Goal: Submit feedback/report problem

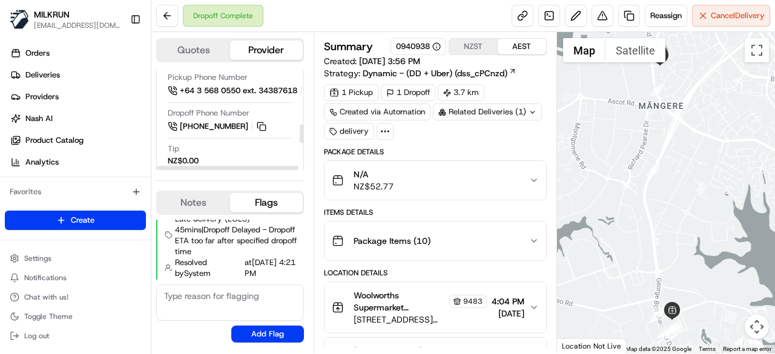
scroll to position [242, 0]
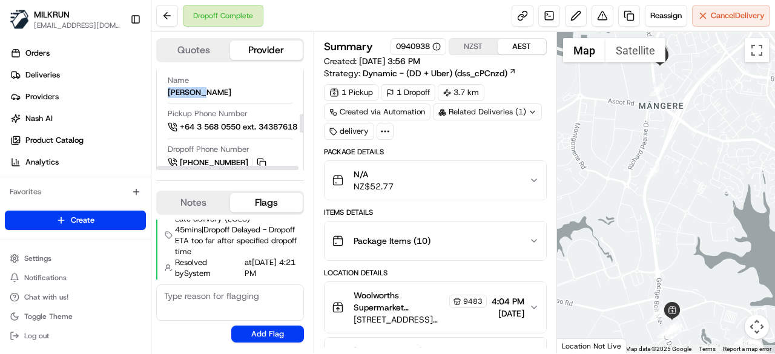
drag, startPoint x: 205, startPoint y: 90, endPoint x: 160, endPoint y: 90, distance: 44.2
click at [160, 90] on div "Driver Details Hidden ( 5 ) Name [PERSON_NAME] Pickup Phone Number +64 3 568 05…" at bounding box center [230, 212] width 148 height 335
copy div "[PERSON_NAME]"
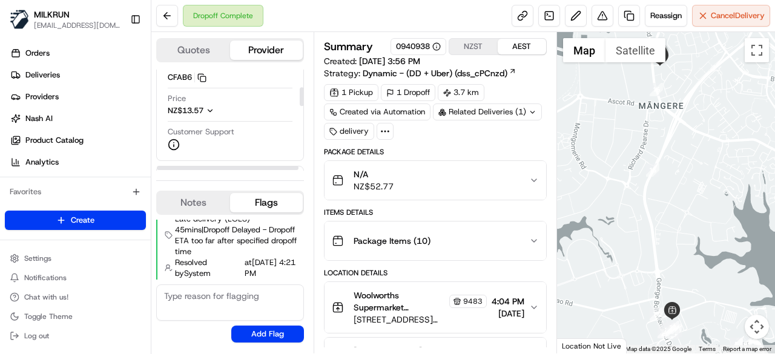
scroll to position [61, 0]
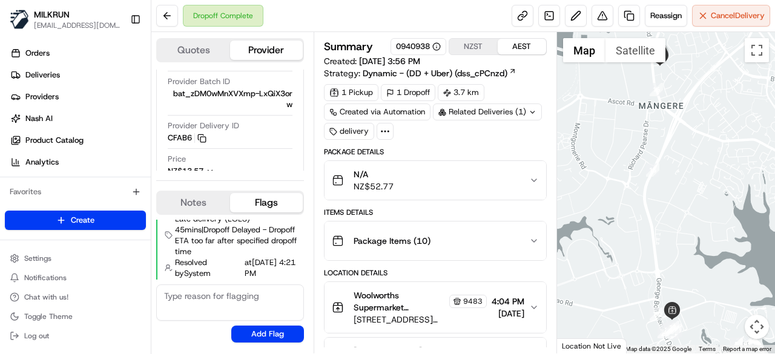
click at [525, 232] on div "Package Items ( 10 )" at bounding box center [430, 241] width 197 height 24
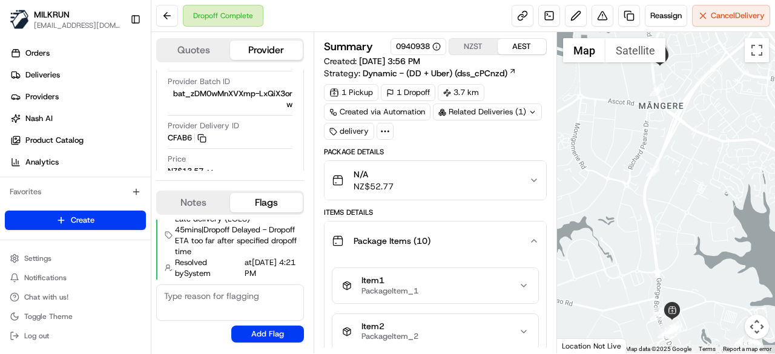
click at [525, 232] on div "Package Items ( 10 )" at bounding box center [430, 241] width 197 height 24
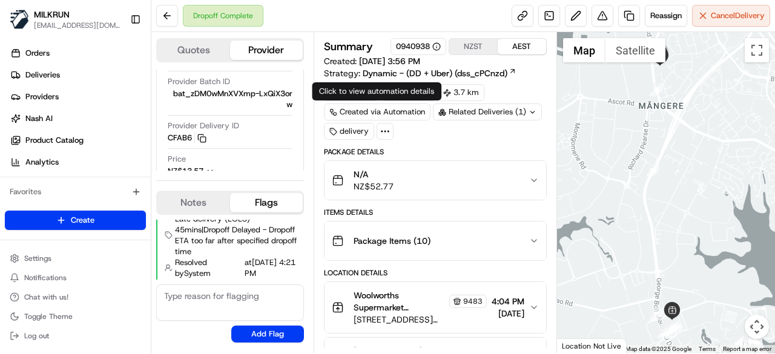
click at [385, 124] on div at bounding box center [384, 131] width 17 height 17
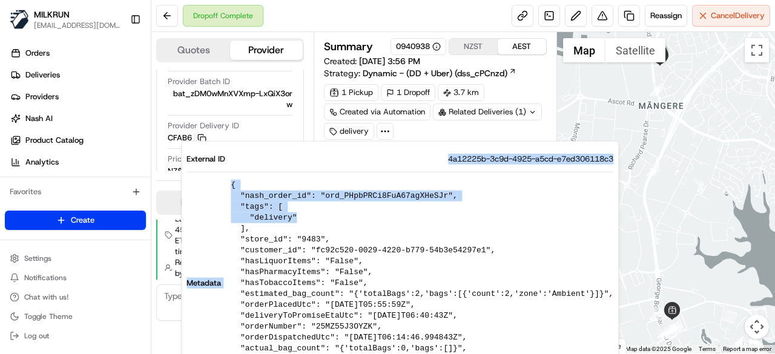
drag, startPoint x: 347, startPoint y: 156, endPoint x: 403, endPoint y: 214, distance: 80.0
click at [403, 214] on div "External ID 4a12225b-3c9d-4925-a5cd-e7ed306118c3 Metadata { "nash_order_id": "o…" at bounding box center [399, 270] width 427 height 233
click at [614, 130] on div at bounding box center [666, 192] width 219 height 321
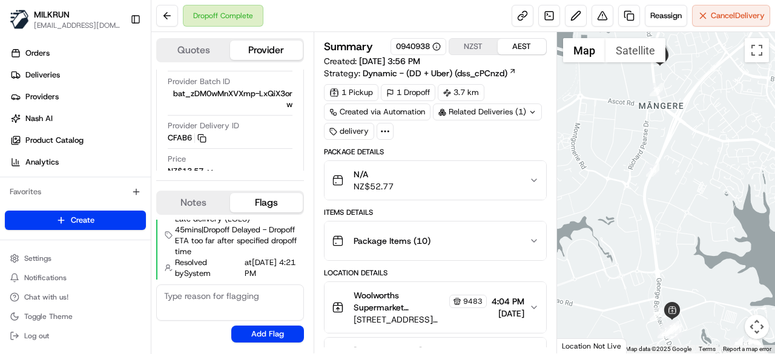
click at [393, 130] on div "1 Pickup 1 Dropoff 3.7 km Created via Automation Related Deliveries (1) delivery" at bounding box center [435, 112] width 223 height 56
click at [392, 130] on div "1 Pickup 1 Dropoff 3.7 km Created via Automation Related Deliveries (1) delivery" at bounding box center [435, 112] width 223 height 56
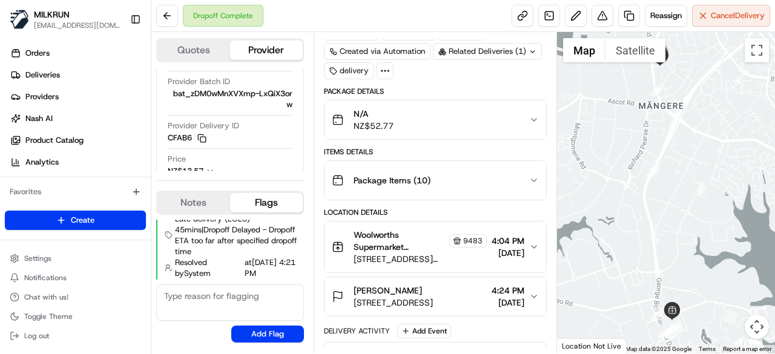
click at [383, 71] on icon at bounding box center [385, 70] width 11 height 11
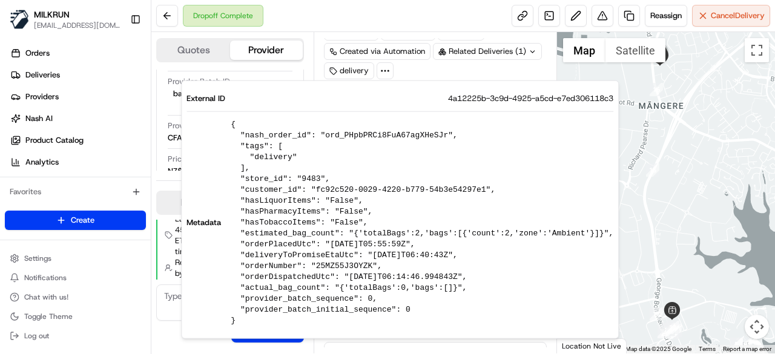
click at [639, 231] on div at bounding box center [666, 192] width 219 height 321
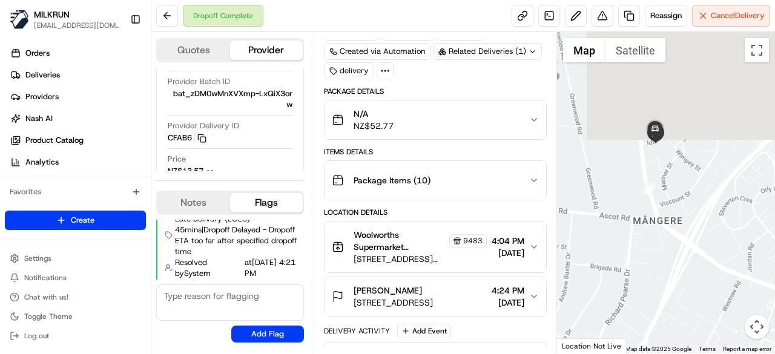
drag, startPoint x: 666, startPoint y: 79, endPoint x: 665, endPoint y: 225, distance: 145.3
click at [665, 225] on div at bounding box center [666, 192] width 219 height 321
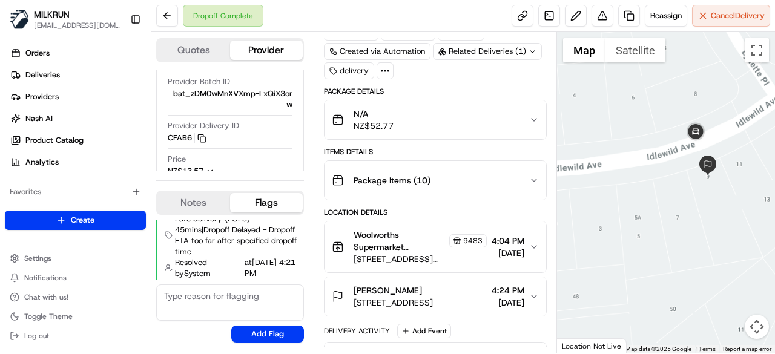
drag, startPoint x: 687, startPoint y: 136, endPoint x: 688, endPoint y: 189, distance: 53.3
click at [688, 189] on div at bounding box center [666, 192] width 219 height 321
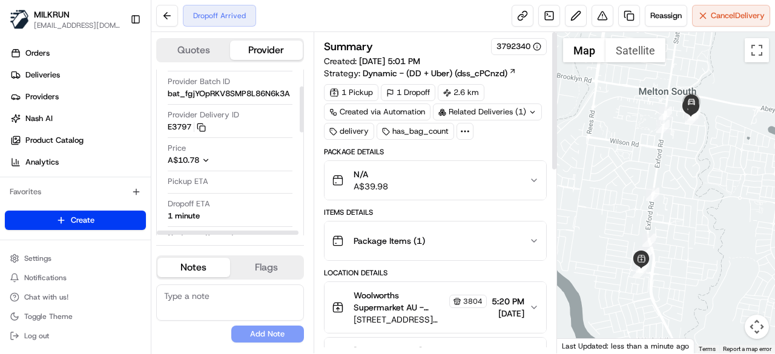
click at [177, 22] on div "Dropoff Arrived" at bounding box center [206, 16] width 100 height 22
click at [173, 20] on button at bounding box center [167, 16] width 22 height 22
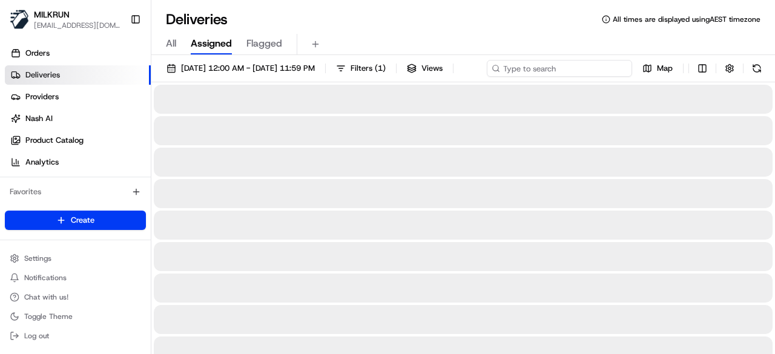
click at [582, 64] on div "19/08/2025 12:00 AM - 19/08/2025 11:59 PM Filters ( 1 ) Views Map" at bounding box center [462, 71] width 623 height 22
paste input "Jo davies"
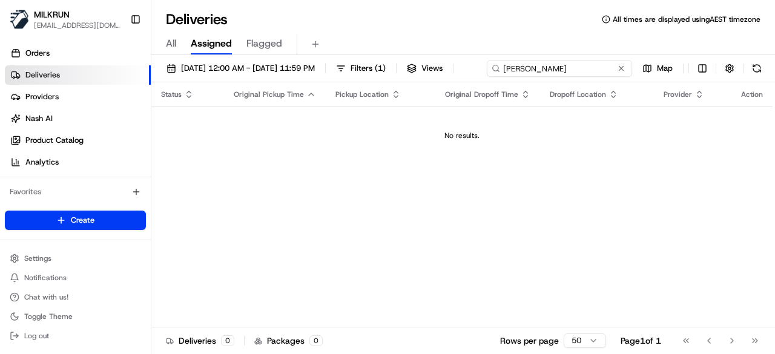
click at [487, 77] on input "Jo davies" at bounding box center [559, 68] width 145 height 17
type input "Jo davies"
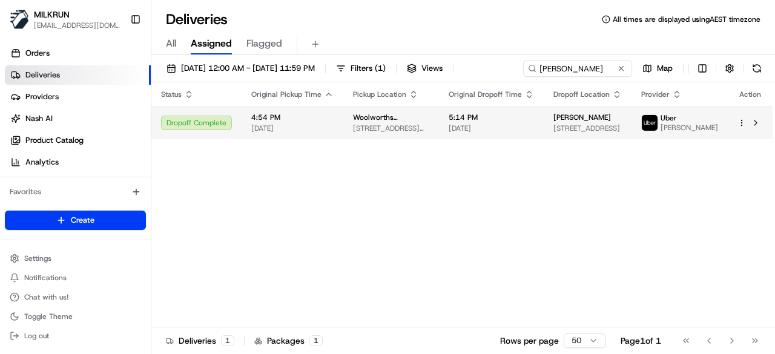
click at [619, 135] on td "Jo davies 12 Ferndale Ave, Dalyellup, WA 6230, AU" at bounding box center [588, 123] width 88 height 33
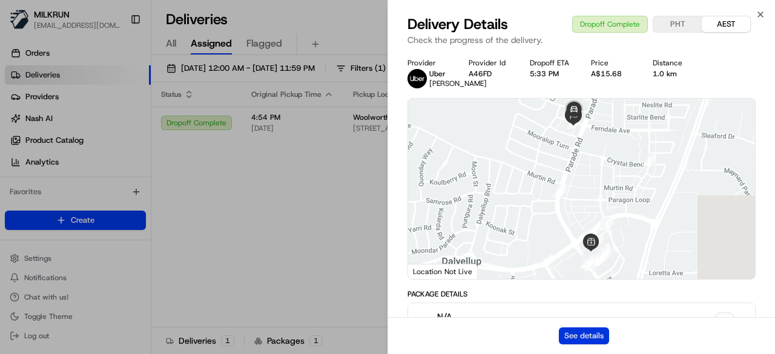
click at [587, 337] on button "See details" at bounding box center [584, 335] width 50 height 17
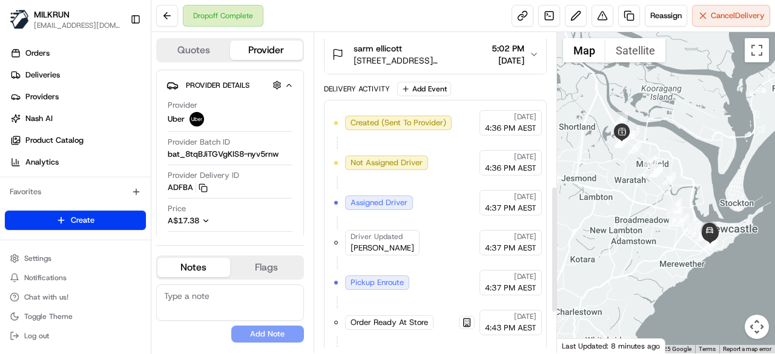
scroll to position [492, 0]
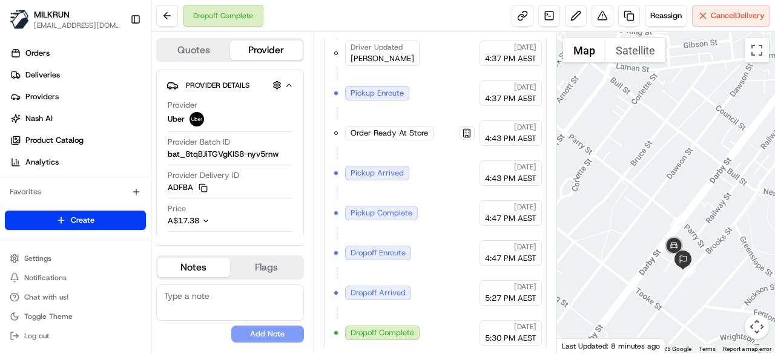
drag, startPoint x: 629, startPoint y: 243, endPoint x: 600, endPoint y: 223, distance: 34.8
click at [600, 223] on div at bounding box center [666, 192] width 219 height 321
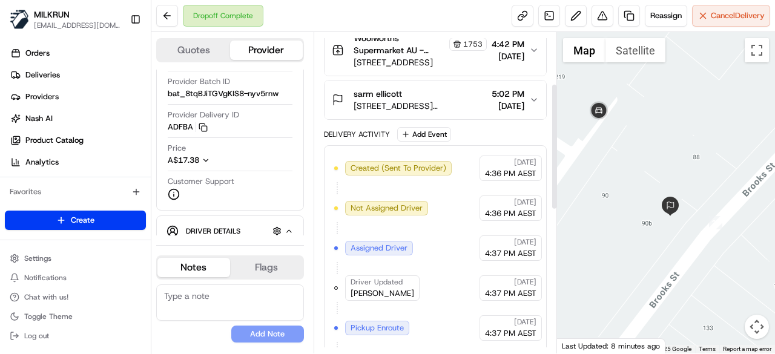
scroll to position [129, 0]
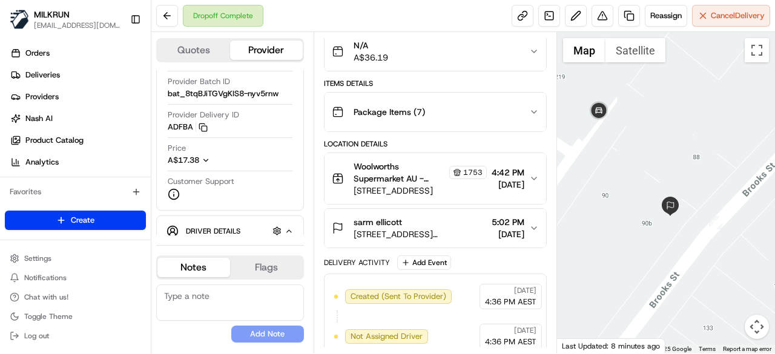
click at [522, 171] on span "4:42 PM" at bounding box center [507, 172] width 33 height 12
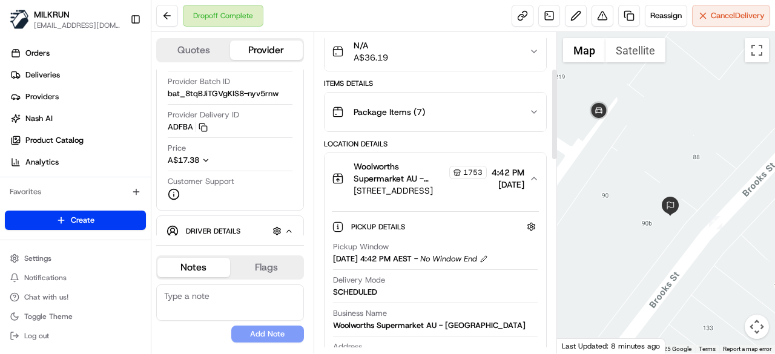
click at [533, 177] on icon "button" at bounding box center [533, 178] width 5 height 2
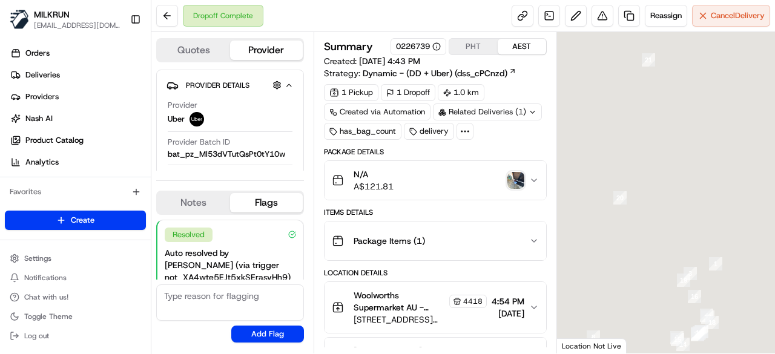
scroll to position [97, 0]
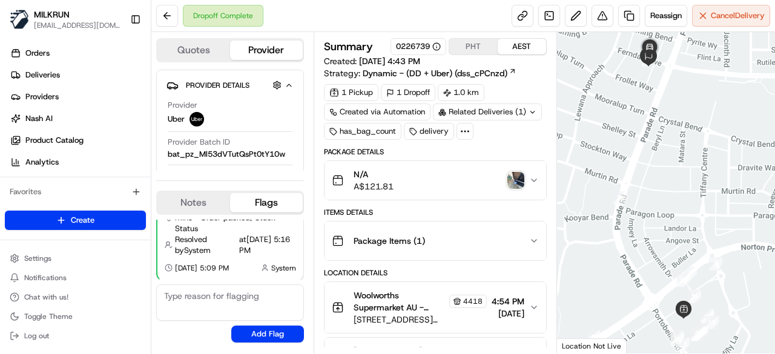
click at [519, 179] on img "button" at bounding box center [515, 180] width 17 height 17
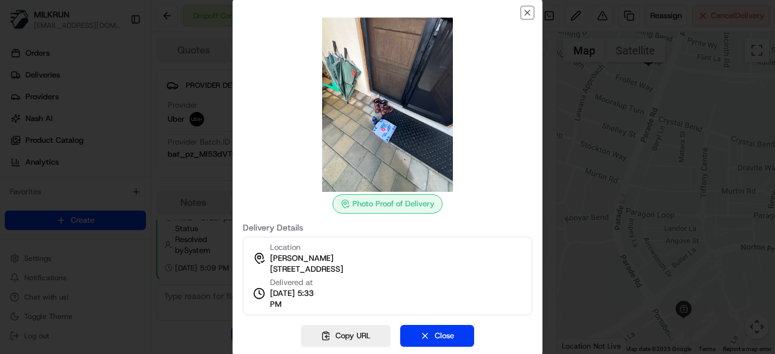
click at [529, 10] on icon "button" at bounding box center [527, 13] width 10 height 10
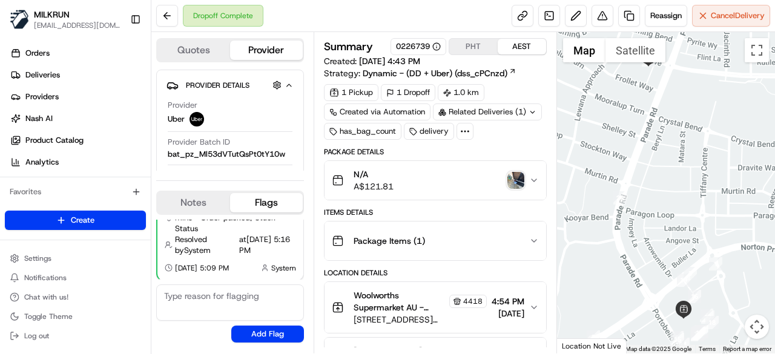
click at [511, 183] on img "button" at bounding box center [515, 180] width 17 height 17
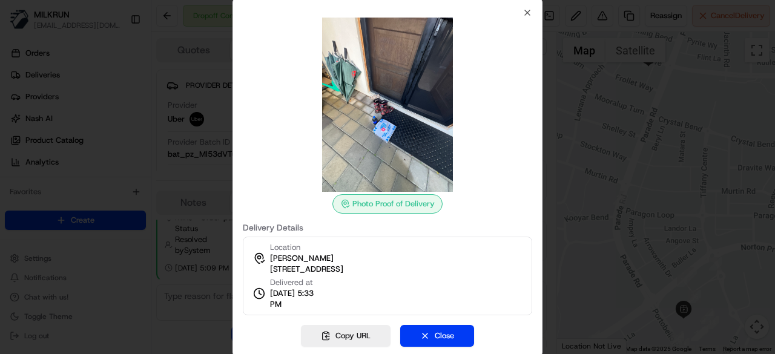
click at [527, 5] on div "Photo Proof of Delivery Delivery Details Location Jo davies 12 Ferndale Ave, Da…" at bounding box center [387, 178] width 310 height 360
click at [527, 15] on icon "button" at bounding box center [527, 13] width 10 height 10
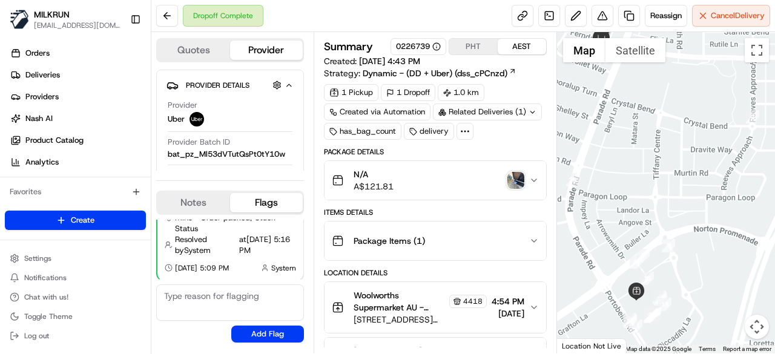
drag, startPoint x: 665, startPoint y: 197, endPoint x: 582, endPoint y: 254, distance: 100.9
click at [582, 254] on div at bounding box center [666, 192] width 219 height 321
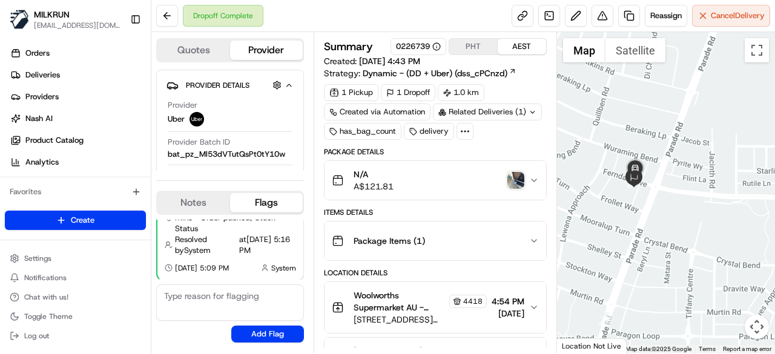
drag, startPoint x: 591, startPoint y: 189, endPoint x: 675, endPoint y: 217, distance: 89.2
click at [675, 217] on div at bounding box center [666, 192] width 219 height 321
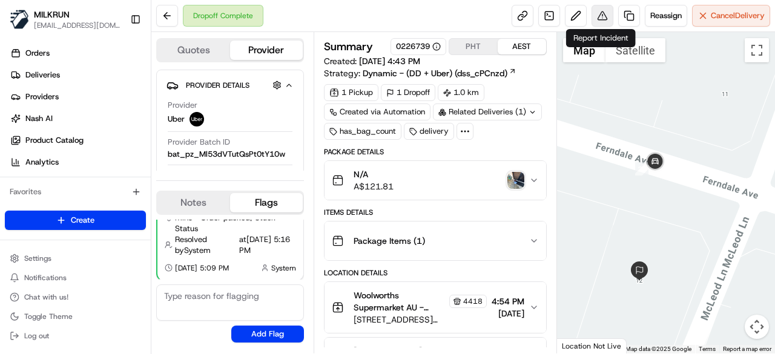
click at [606, 12] on button at bounding box center [602, 16] width 22 height 22
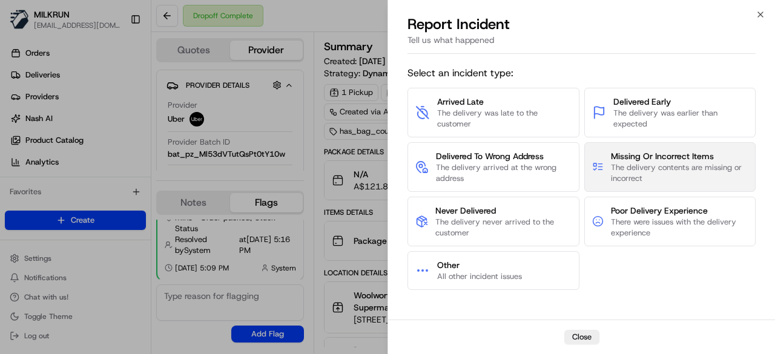
click at [644, 168] on span "The delivery contents are missing or incorrect" at bounding box center [679, 173] width 137 height 22
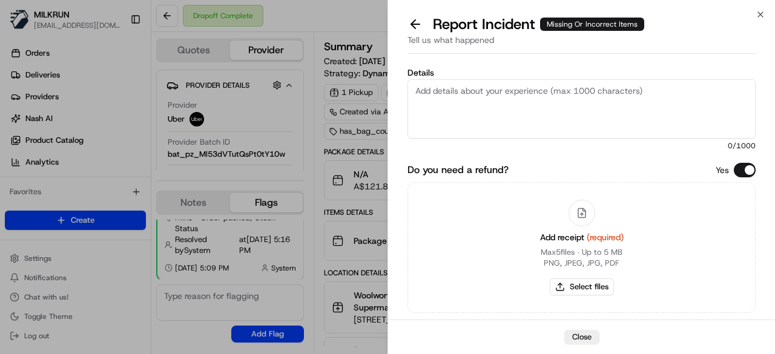
click at [568, 106] on textarea "Details" at bounding box center [581, 108] width 348 height 59
type textarea "Driver delivered the incorrect order."
click at [602, 292] on button "Select files" at bounding box center [582, 286] width 64 height 17
type input "C:\fakepath\123.png"
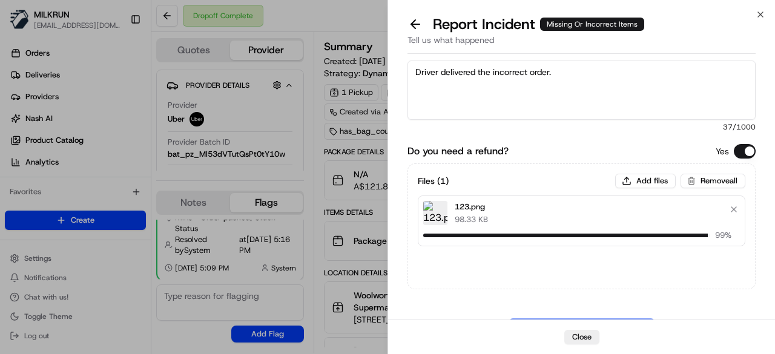
scroll to position [65, 0]
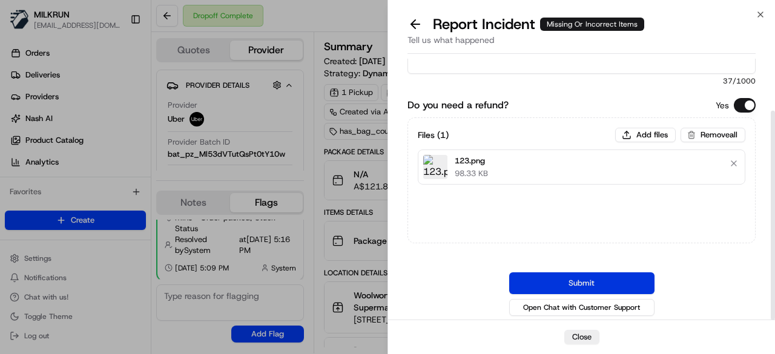
click at [576, 277] on button "Submit" at bounding box center [581, 283] width 145 height 22
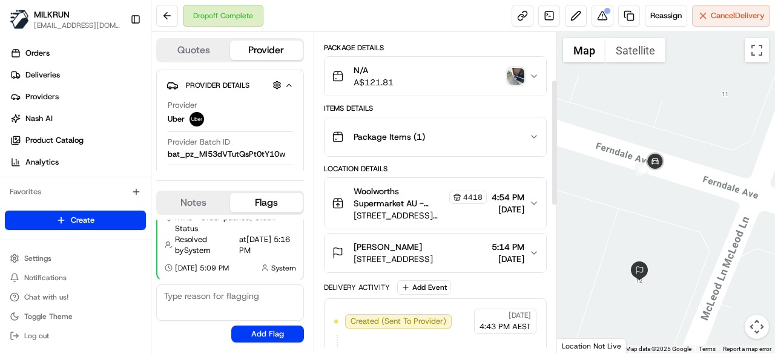
scroll to position [121, 0]
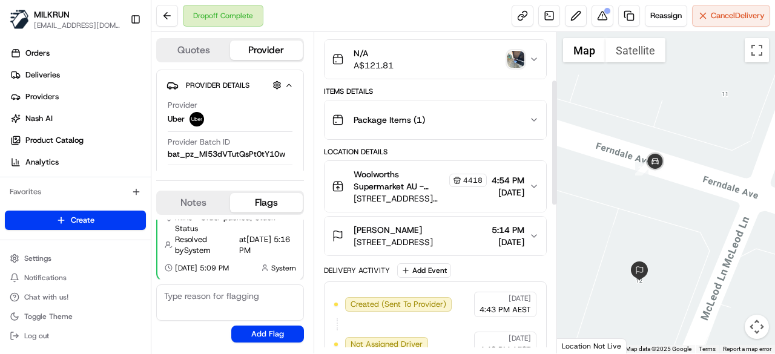
click at [525, 181] on div "Woolworths Supermarket AU - Dalyellup Store Manager 4418 54 Tiffany Centre, Dal…" at bounding box center [430, 186] width 197 height 36
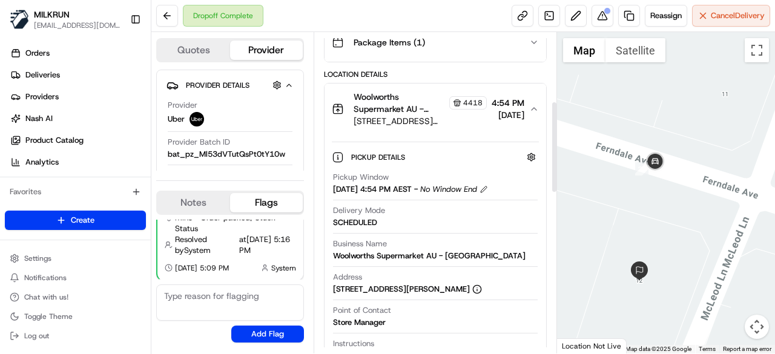
scroll to position [242, 0]
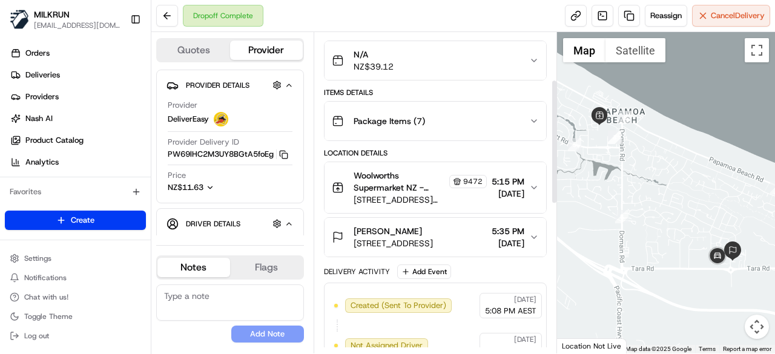
scroll to position [121, 0]
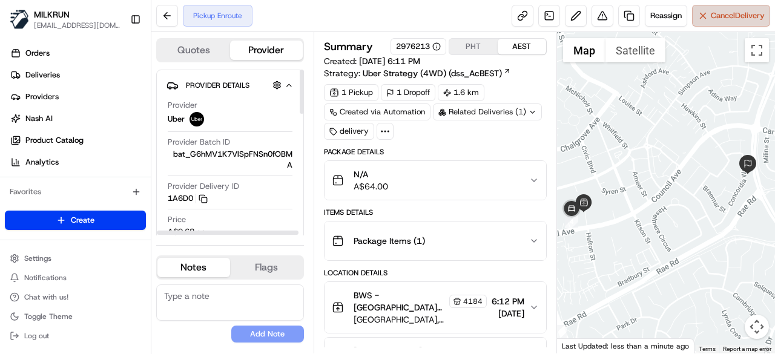
click at [736, 21] on button "Cancel Delivery" at bounding box center [731, 16] width 78 height 22
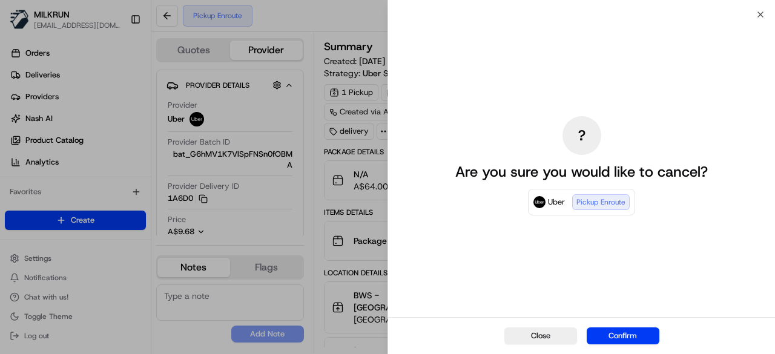
click at [628, 338] on button "Confirm" at bounding box center [623, 335] width 73 height 17
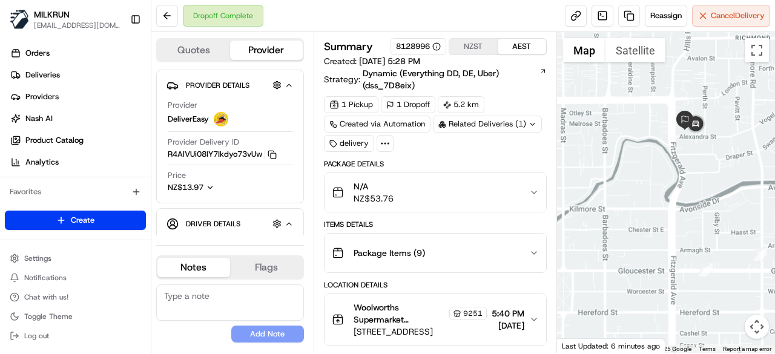
drag, startPoint x: 701, startPoint y: 122, endPoint x: 695, endPoint y: 159, distance: 38.0
click at [695, 159] on div at bounding box center [666, 192] width 219 height 321
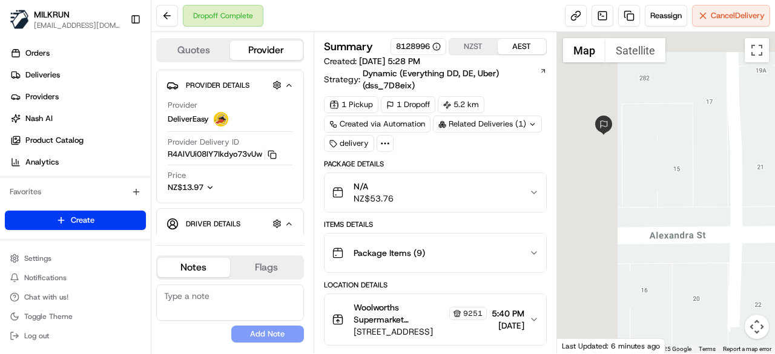
drag, startPoint x: 671, startPoint y: 183, endPoint x: 774, endPoint y: 258, distance: 128.2
click at [774, 258] on div at bounding box center [666, 192] width 219 height 321
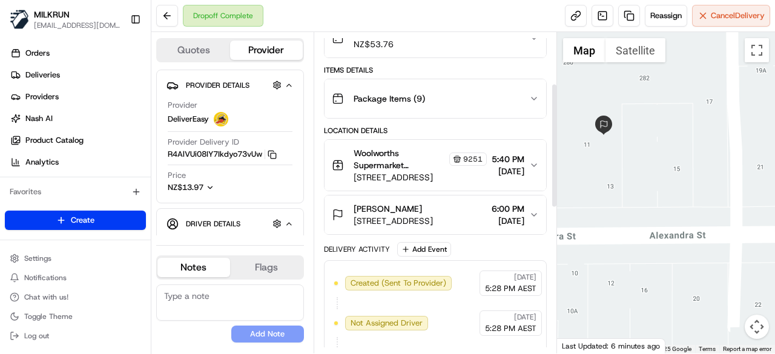
scroll to position [182, 0]
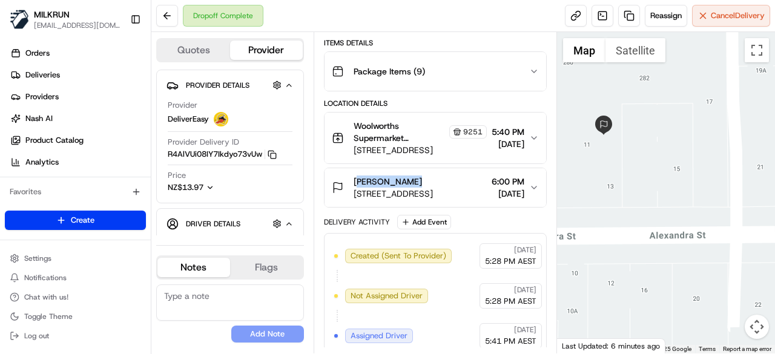
drag, startPoint x: 412, startPoint y: 177, endPoint x: 353, endPoint y: 177, distance: 58.7
click at [353, 177] on div "[PERSON_NAME]" at bounding box center [392, 182] width 79 height 12
copy span "[PERSON_NAME]"
click at [166, 14] on button at bounding box center [167, 16] width 22 height 22
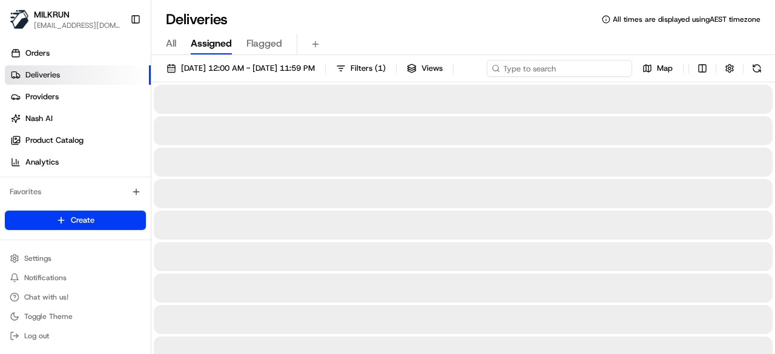
click at [576, 61] on input at bounding box center [559, 68] width 145 height 17
paste input "[PERSON_NAME]"
type input "[PERSON_NAME]"
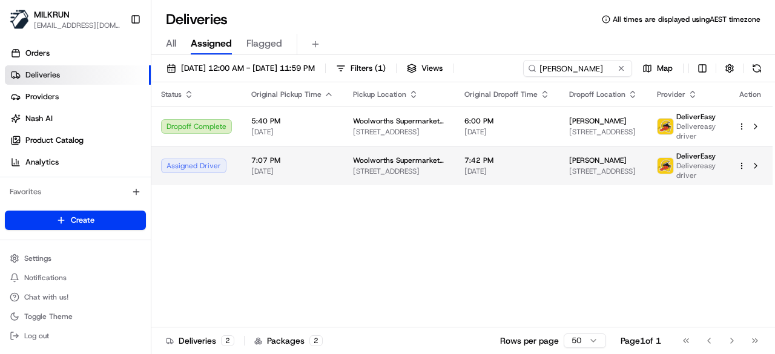
click at [742, 185] on html "MILKRUN [EMAIL_ADDRESS][DOMAIN_NAME] Toggle Sidebar Orders Deliveries Providers…" at bounding box center [387, 177] width 775 height 354
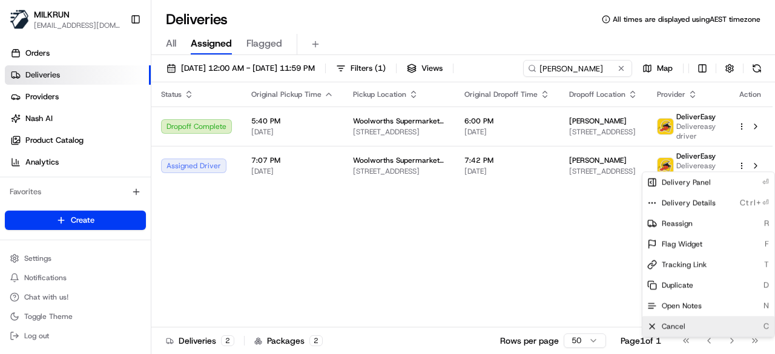
click at [691, 326] on div "Cancel C" at bounding box center [708, 326] width 132 height 21
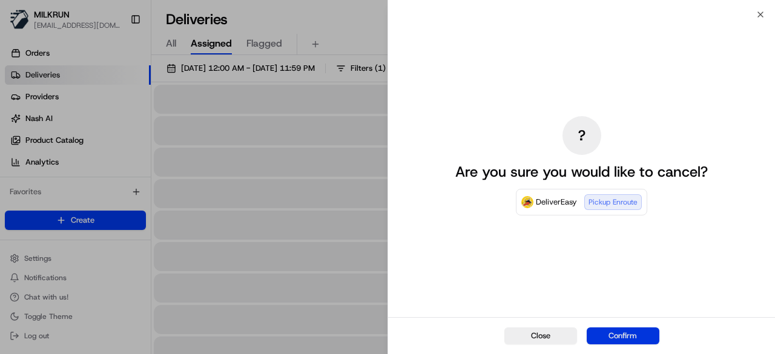
click at [615, 335] on button "Confirm" at bounding box center [623, 335] width 73 height 17
